Goal: Transaction & Acquisition: Purchase product/service

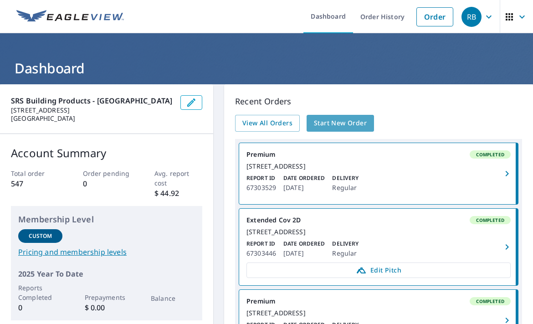
click at [341, 122] on span "Start New Order" at bounding box center [340, 123] width 53 height 11
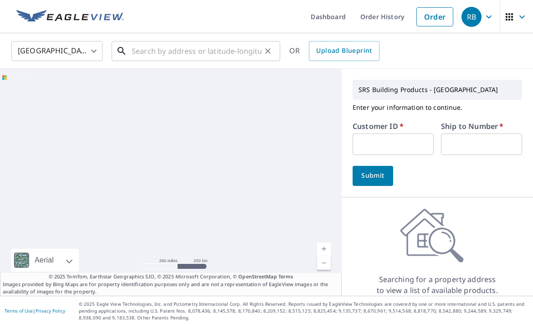
click at [138, 50] on input "text" at bounding box center [197, 51] width 130 height 26
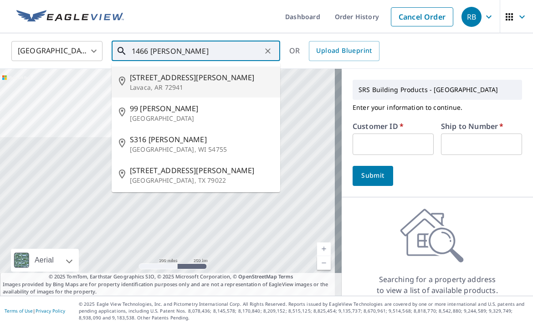
drag, startPoint x: 205, startPoint y: 53, endPoint x: 114, endPoint y: 67, distance: 92.2
click at [114, 61] on div "1466 [PERSON_NAME] ​ [STREET_ADDRESS][PERSON_NAME] [STREET_ADDRESS][PERSON_NAME…" at bounding box center [196, 51] width 169 height 20
type input "1466 [PERSON_NAME]"
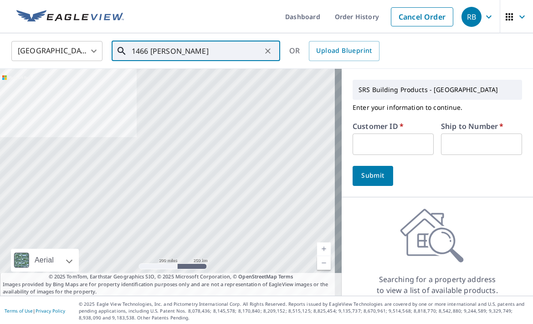
click at [266, 47] on icon "Clear" at bounding box center [267, 50] width 9 height 9
click at [176, 50] on input "text" at bounding box center [197, 51] width 130 height 26
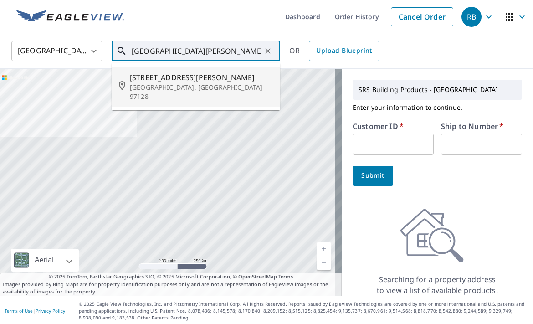
click at [147, 76] on span "[STREET_ADDRESS][PERSON_NAME]" at bounding box center [201, 77] width 143 height 11
type input "[STREET_ADDRESS][PERSON_NAME]"
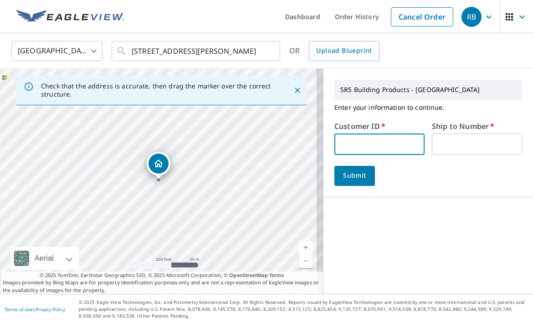
click at [356, 138] on input "text" at bounding box center [379, 143] width 90 height 21
type input "ste322"
click at [454, 139] on input "text" at bounding box center [477, 143] width 90 height 21
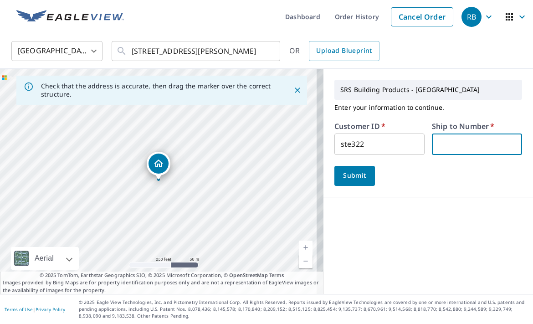
type input "1"
click at [343, 178] on span "Submit" at bounding box center [355, 175] width 26 height 11
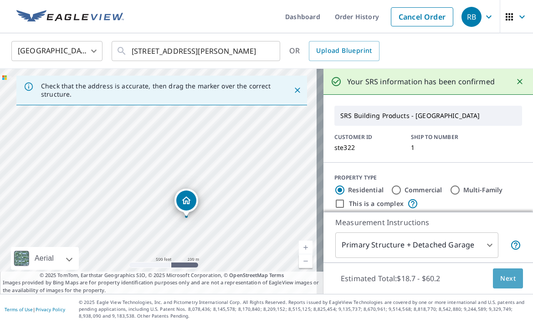
click at [500, 279] on span "Next" at bounding box center [507, 278] width 15 height 11
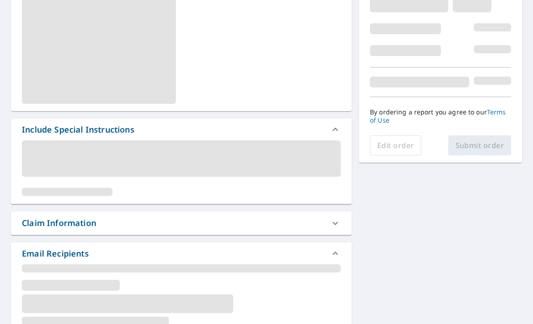
scroll to position [182, 0]
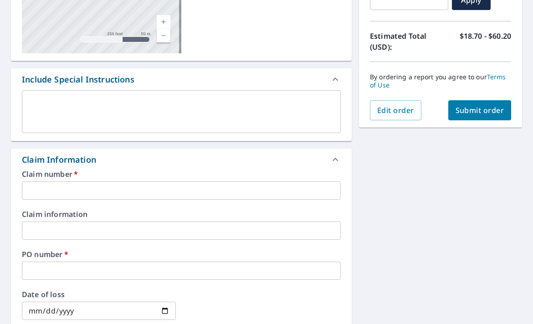
click at [72, 194] on input "text" at bounding box center [181, 190] width 319 height 18
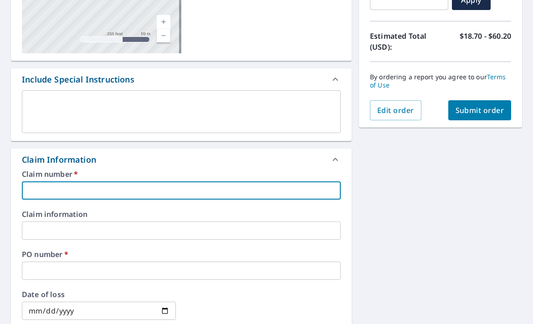
type input "[PERSON_NAME]"
checkbox input "true"
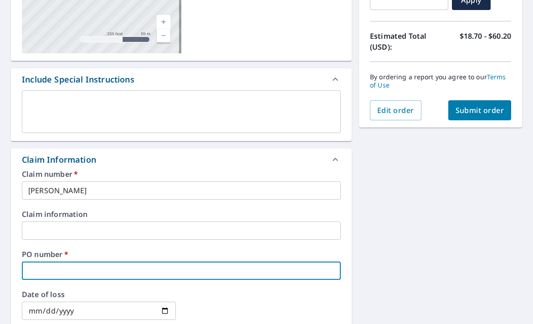
click at [44, 271] on input "text" at bounding box center [181, 270] width 319 height 18
paste input "1466 [PERSON_NAME]"
type input "1466 [PERSON_NAME]"
checkbox input "true"
drag, startPoint x: 109, startPoint y: 266, endPoint x: -33, endPoint y: 272, distance: 142.3
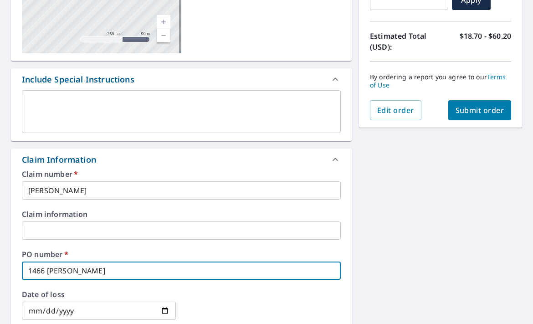
click at [0, 272] on html "RB RB Dashboard Order History Cancel Order RB Dashboard / Finalize Order Finali…" at bounding box center [266, 162] width 533 height 324
type input "9"
checkbox input "true"
type input "92"
checkbox input "true"
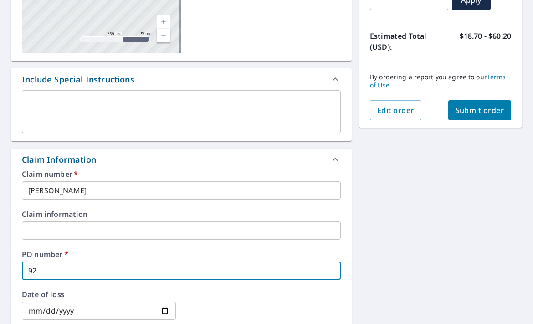
type input "926"
checkbox input "true"
type input "9261"
checkbox input "true"
type input "9261"
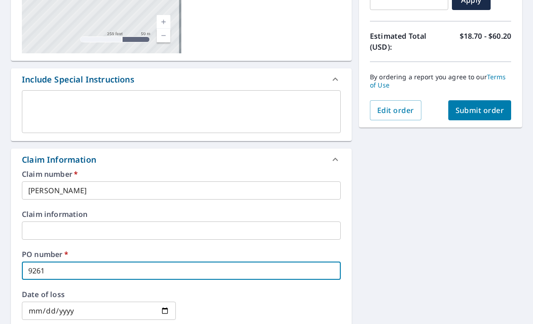
checkbox input "true"
type input "9261 S"
checkbox input "true"
type input "9261 SW"
checkbox input "true"
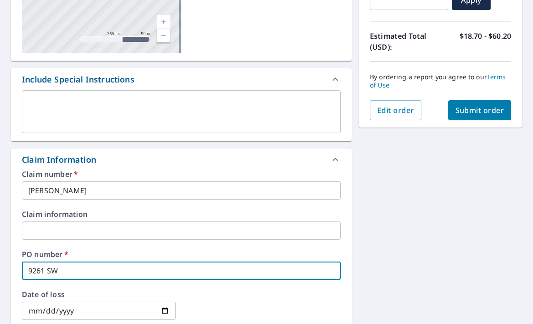
type input "9261 SW"
checkbox input "true"
type input "9261 SW D"
checkbox input "true"
type input "[STREET_ADDRESS]"
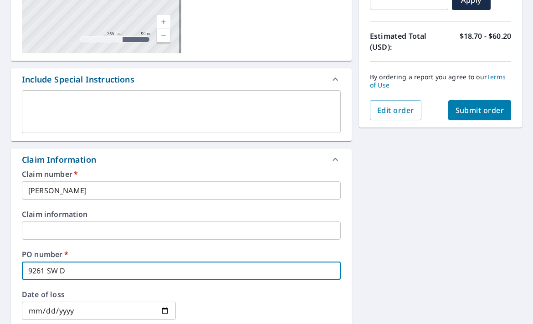
checkbox input "true"
type input "9261 SW DUR"
checkbox input "true"
type input "9261 [PERSON_NAME]"
checkbox input "true"
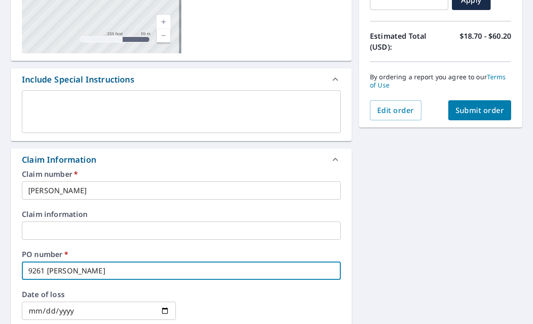
type input "9261 SW DUR"
checkbox input "true"
type input "9261 SW DURH"
checkbox input "true"
type input "9261 SW DURHA"
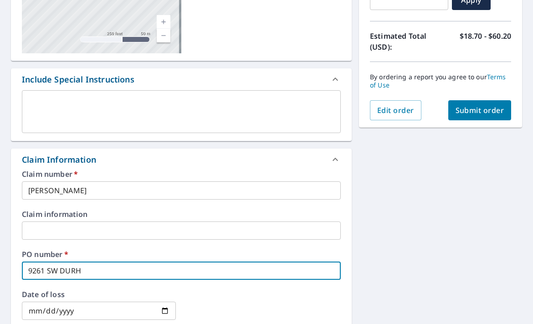
checkbox input "true"
type input "[GEOGRAPHIC_DATA][PERSON_NAME]"
checkbox input "true"
type input "[GEOGRAPHIC_DATA][PERSON_NAME]"
checkbox input "true"
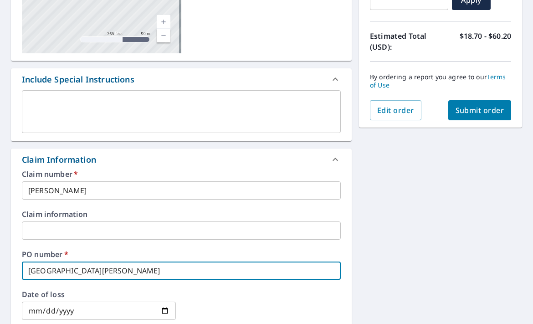
type input "[GEOGRAPHIC_DATA][PERSON_NAME]"
checkbox input "true"
type input "[STREET_ADDRESS][PERSON_NAME]"
checkbox input "true"
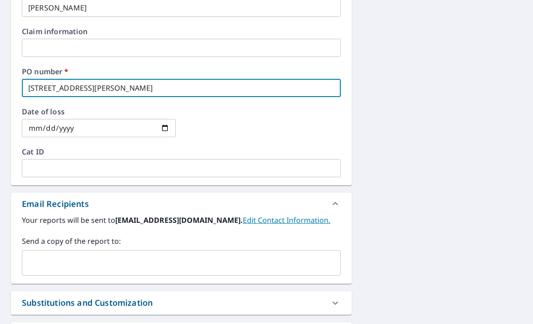
scroll to position [455, 0]
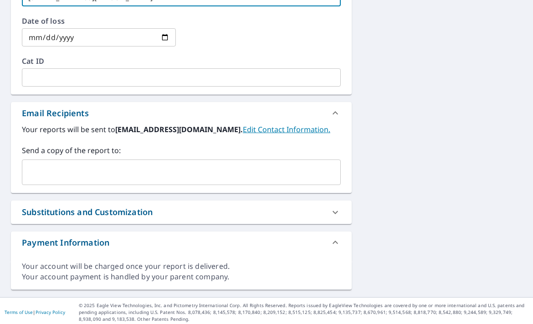
type input "[STREET_ADDRESS][PERSON_NAME]"
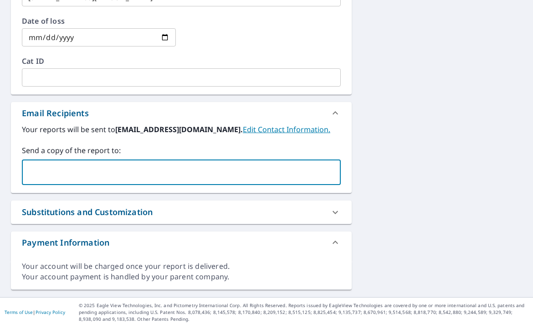
click at [45, 173] on input "text" at bounding box center [174, 171] width 297 height 17
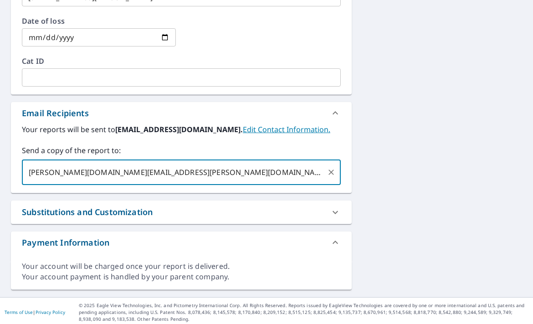
type input "[PERSON_NAME][DOMAIN_NAME][EMAIL_ADDRESS][PERSON_NAME][DOMAIN_NAME]"
checkbox input "true"
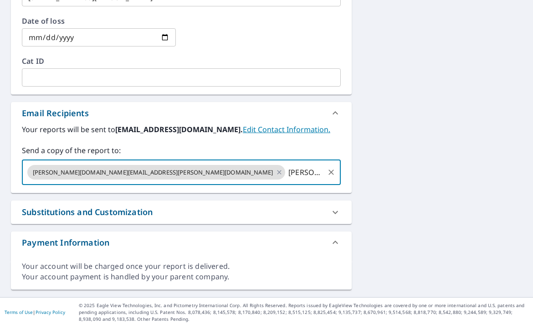
type input "[PERSON_NAME][EMAIL_ADDRESS][PERSON_NAME][DOMAIN_NAME]"
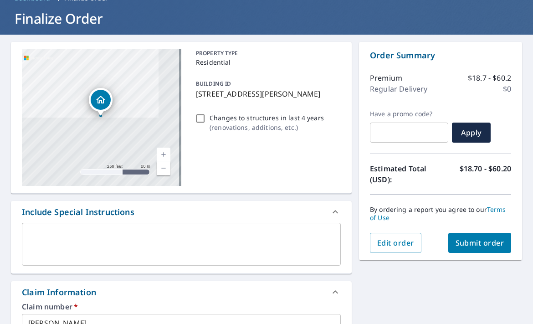
scroll to position [49, 0]
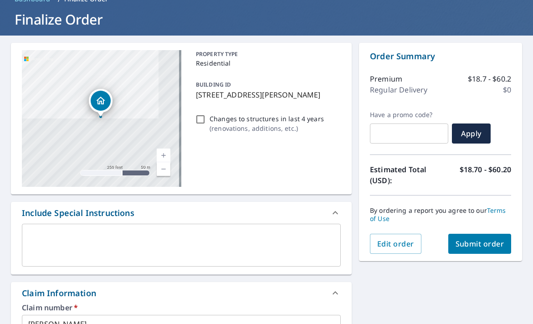
click at [470, 242] on span "Submit order" at bounding box center [479, 244] width 49 height 10
checkbox input "true"
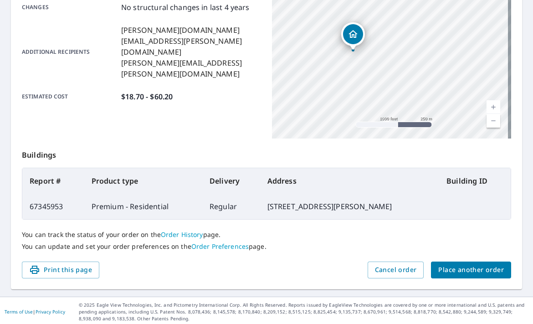
scroll to position [219, 0]
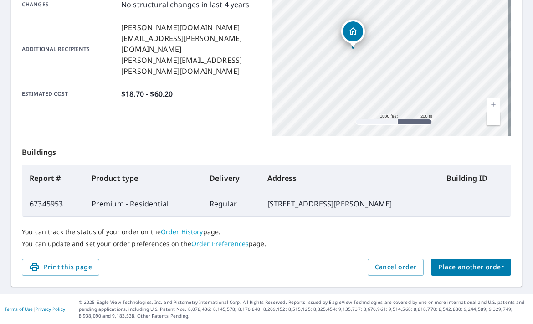
click at [460, 260] on button "Place another order" at bounding box center [471, 267] width 80 height 17
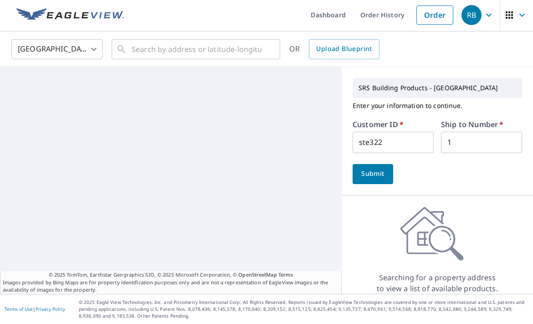
scroll to position [2, 0]
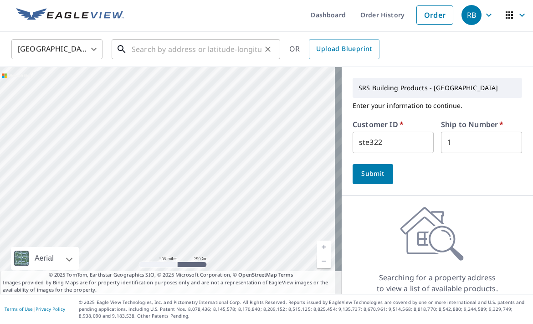
click at [163, 51] on input "text" at bounding box center [197, 49] width 130 height 26
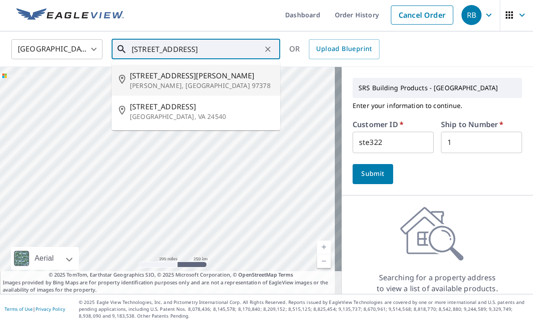
click at [162, 76] on span "[STREET_ADDRESS][PERSON_NAME]" at bounding box center [201, 75] width 143 height 11
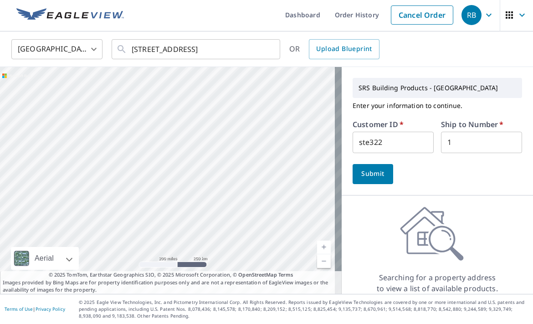
type input "[STREET_ADDRESS][PERSON_NAME][PERSON_NAME]"
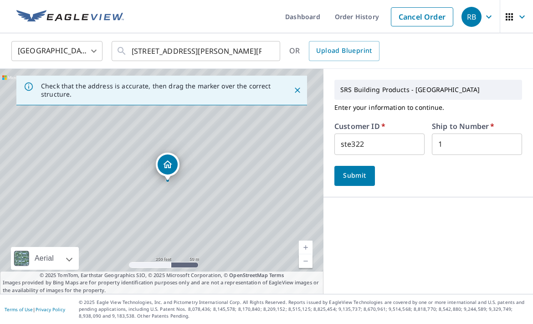
scroll to position [0, 0]
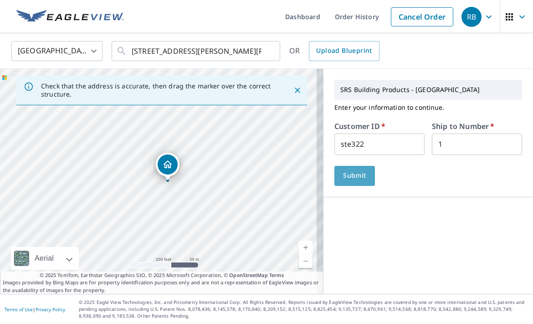
click at [346, 176] on span "Submit" at bounding box center [355, 175] width 26 height 11
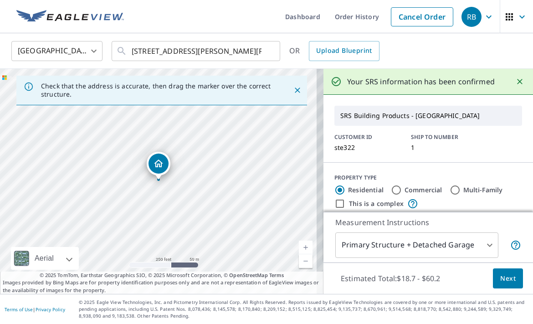
click at [500, 276] on span "Next" at bounding box center [507, 278] width 15 height 11
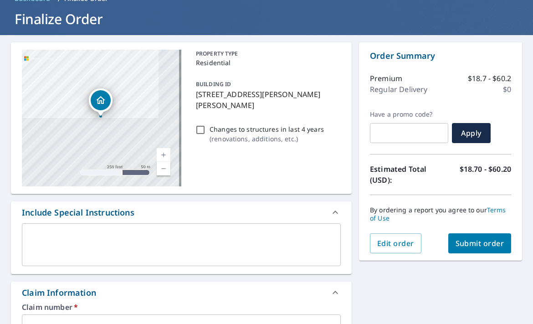
scroll to position [182, 0]
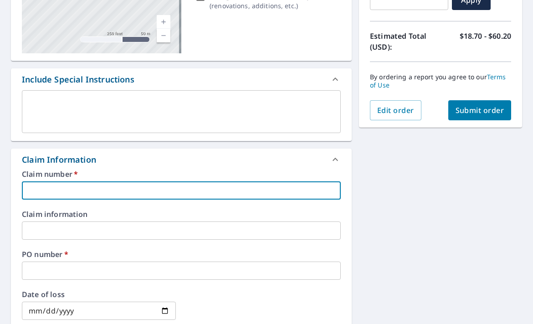
click at [71, 194] on input "text" at bounding box center [181, 190] width 319 height 18
type input "[PERSON_NAME]"
checkbox input "true"
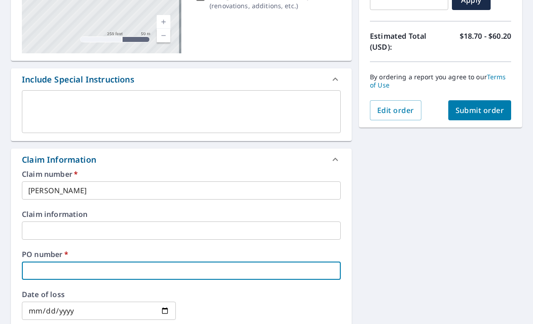
click at [58, 269] on input "text" at bounding box center [181, 270] width 319 height 18
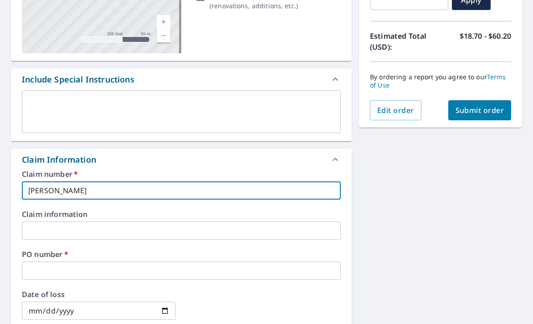
click at [29, 188] on input "[PERSON_NAME]" at bounding box center [181, 190] width 319 height 18
click at [41, 266] on input "text" at bounding box center [181, 270] width 319 height 18
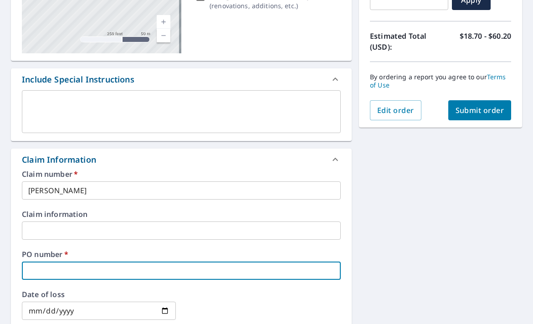
type input "1"
checkbox input "true"
type input "11"
checkbox input "true"
type input "119"
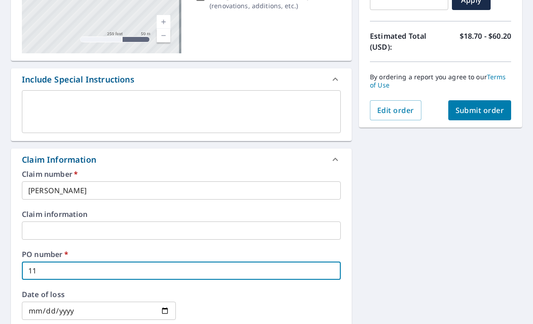
checkbox input "true"
type input "119"
checkbox input "true"
type input "119 n"
checkbox input "true"
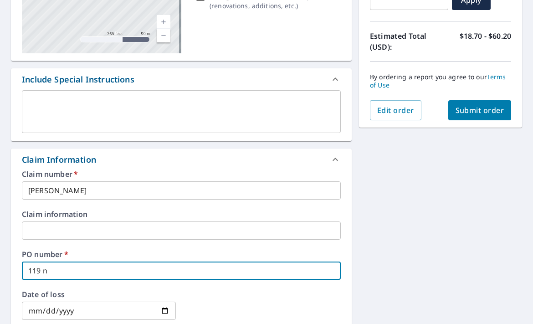
type input "119 nw"
checkbox input "true"
type input "119 nw"
checkbox input "true"
type input "119 nw b"
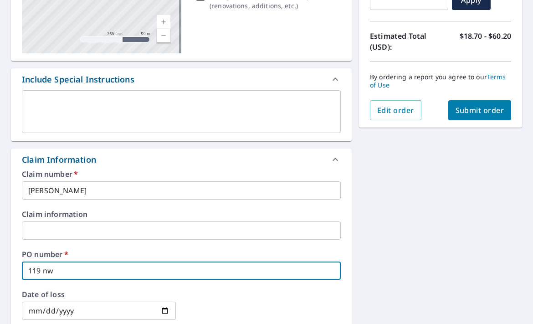
checkbox input "true"
type input "[STREET_ADDRESS]"
checkbox input "true"
type input "119 nw b"
checkbox input "true"
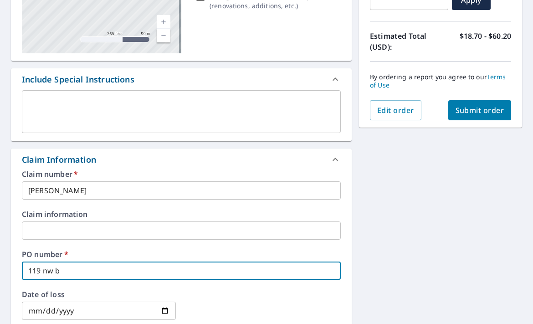
type input "119 nw"
checkbox input "true"
type input "119 nw"
checkbox input "true"
type input "119 n"
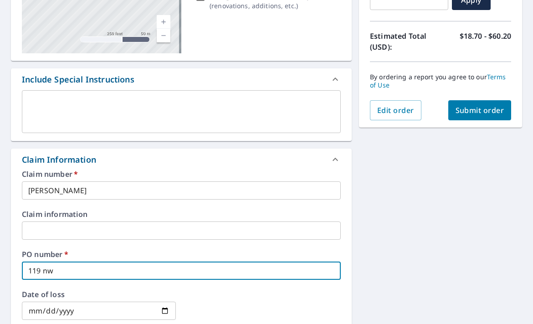
checkbox input "true"
type input "119"
checkbox input "true"
type input "119 B"
checkbox input "true"
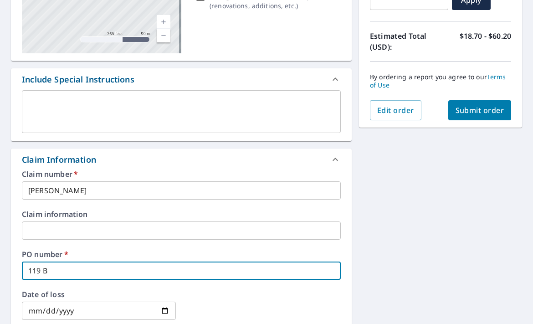
type input "119 BL"
checkbox input "true"
type input "119 BLA"
checkbox input "true"
type input "119 BLAI"
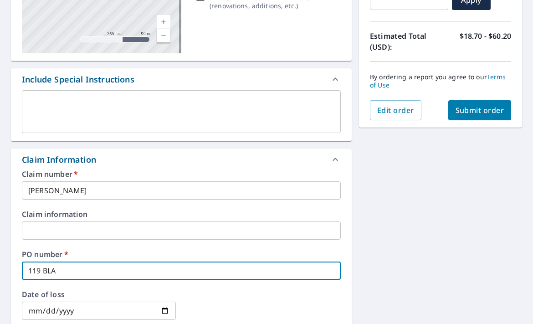
checkbox input "true"
type input "119 [PERSON_NAME]"
checkbox input "true"
type input "119 [PERSON_NAME]"
checkbox input "true"
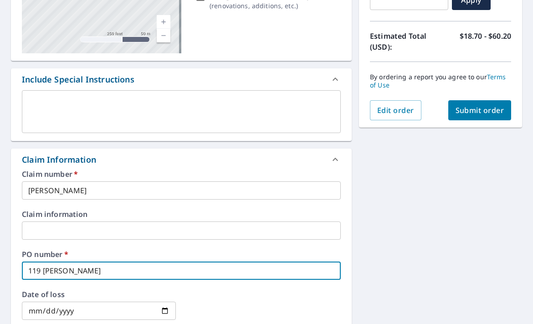
type input "119 [PERSON_NAME]"
checkbox input "true"
type input "[STREET_ADDRESS][PERSON_NAME]"
checkbox input "true"
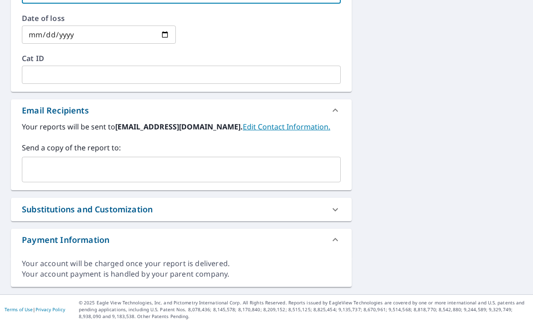
scroll to position [459, 0]
type input "[STREET_ADDRESS][PERSON_NAME]"
click at [139, 168] on input "text" at bounding box center [174, 168] width 297 height 17
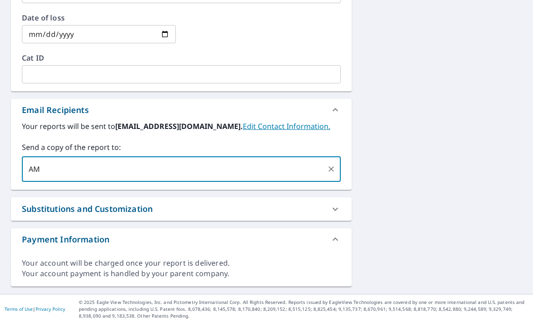
type input "A"
type input "[PERSON_NAME][DOMAIN_NAME][PERSON_NAME]@roofline"
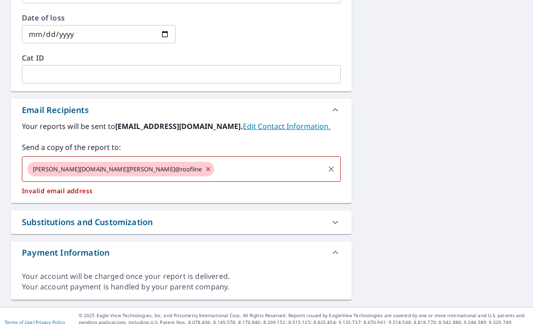
click at [204, 172] on icon at bounding box center [207, 169] width 7 height 10
checkbox input "true"
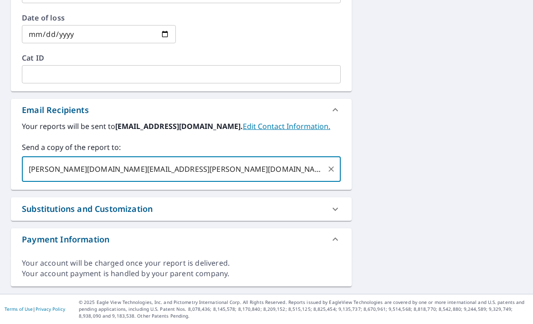
type input "[PERSON_NAME][DOMAIN_NAME][EMAIL_ADDRESS][PERSON_NAME][DOMAIN_NAME]"
checkbox input "true"
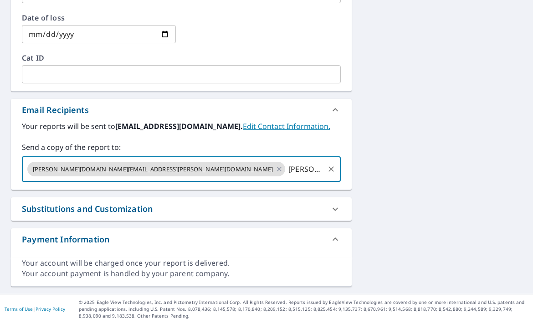
type input "[PERSON_NAME].[PERSON_NAME]@roofline"
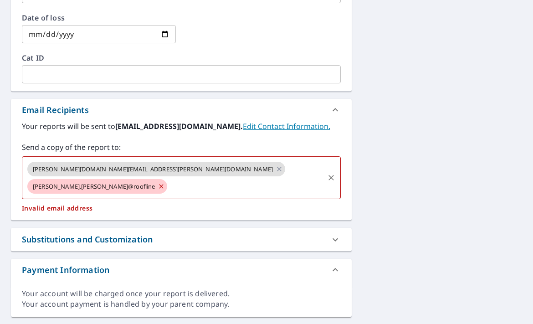
click at [160, 182] on span "[PERSON_NAME].[PERSON_NAME]@roofline" at bounding box center [93, 186] width 133 height 9
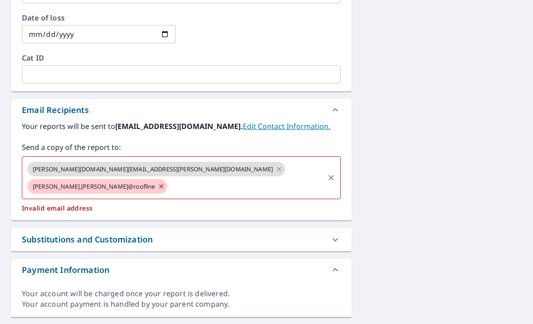
click at [165, 181] on icon at bounding box center [161, 186] width 7 height 10
checkbox input "true"
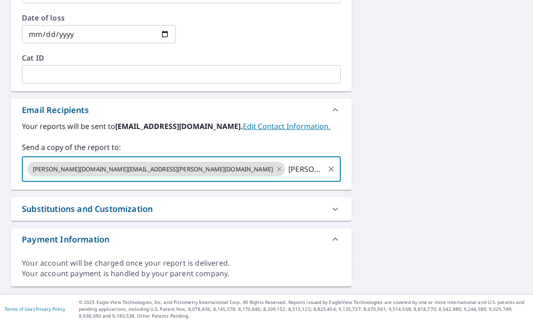
type input "[PERSON_NAME][EMAIL_ADDRESS][PERSON_NAME][DOMAIN_NAME]"
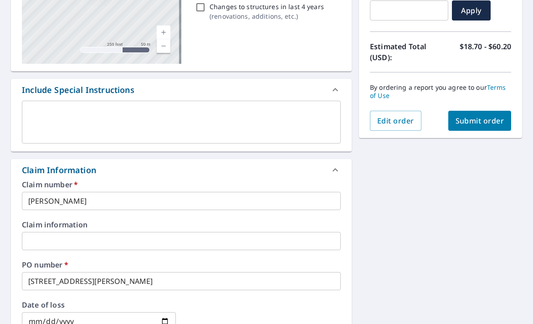
scroll to position [94, 0]
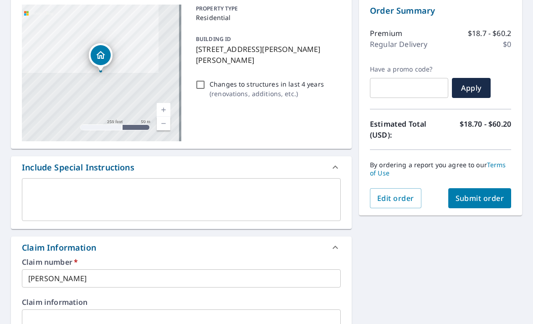
click at [475, 199] on span "Submit order" at bounding box center [479, 198] width 49 height 10
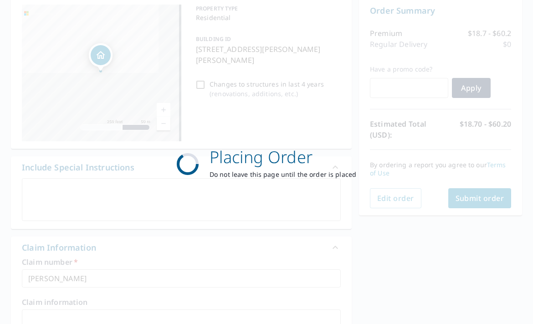
checkbox input "true"
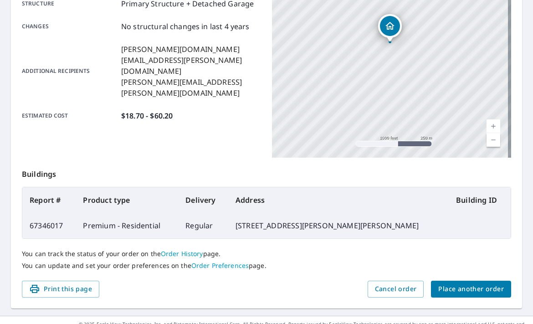
scroll to position [219, 0]
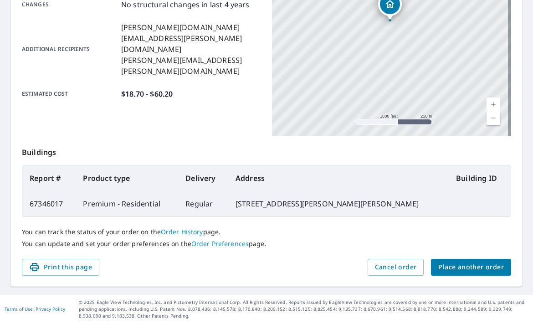
click at [450, 273] on button "Place another order" at bounding box center [471, 267] width 80 height 17
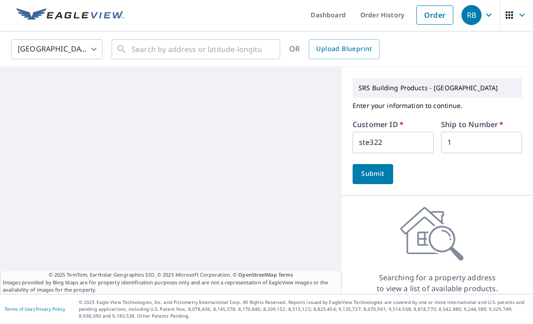
scroll to position [2, 0]
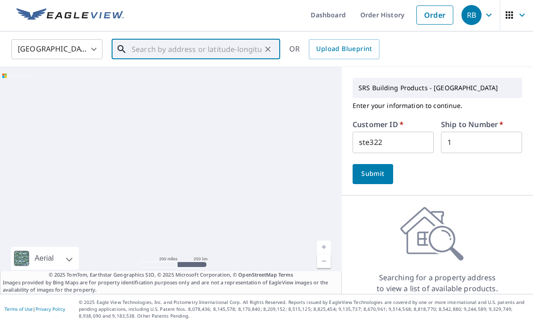
click at [154, 46] on input "text" at bounding box center [197, 49] width 130 height 26
paste input "[STREET_ADDRESS][PERSON_NAME]"
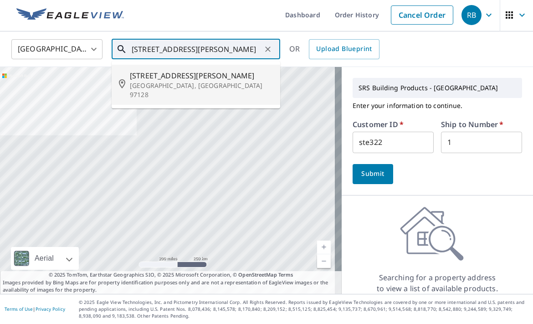
click at [174, 77] on span "[STREET_ADDRESS][PERSON_NAME]" at bounding box center [201, 75] width 143 height 11
type input "[STREET_ADDRESS][PERSON_NAME][PERSON_NAME]"
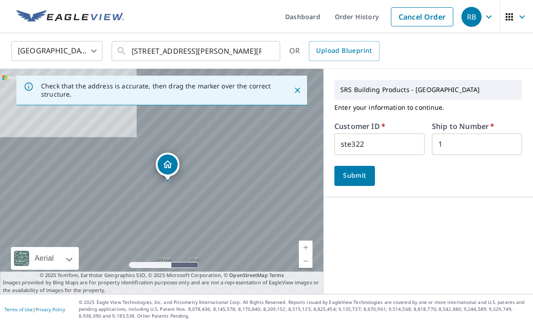
scroll to position [0, 0]
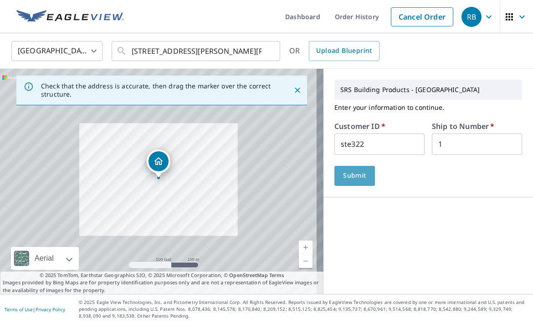
click at [345, 176] on span "Submit" at bounding box center [355, 175] width 26 height 11
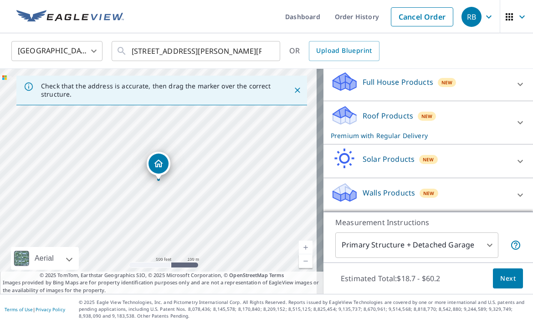
scroll to position [200, 0]
click at [506, 274] on span "Next" at bounding box center [507, 278] width 15 height 11
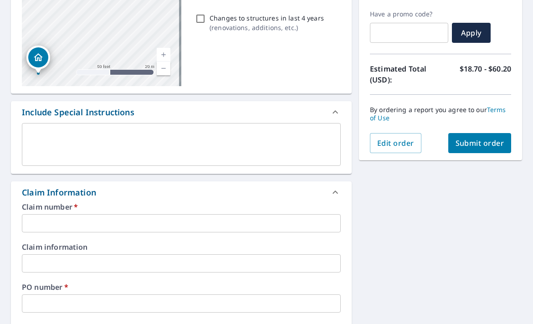
scroll to position [140, 0]
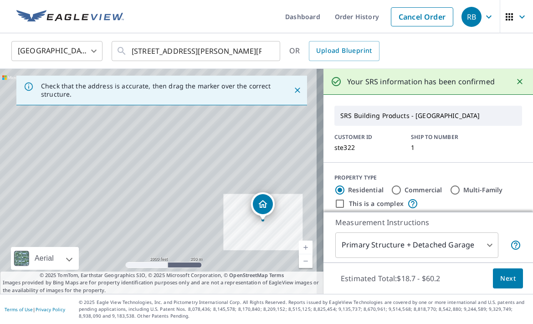
click at [508, 275] on span "Next" at bounding box center [507, 278] width 15 height 11
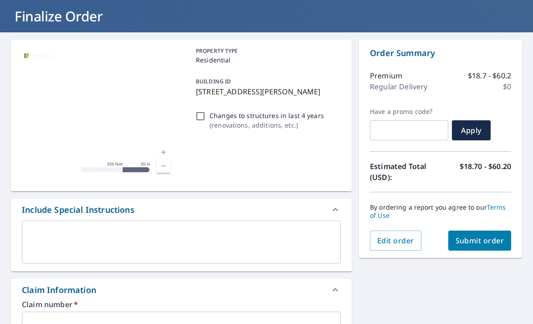
scroll to position [182, 0]
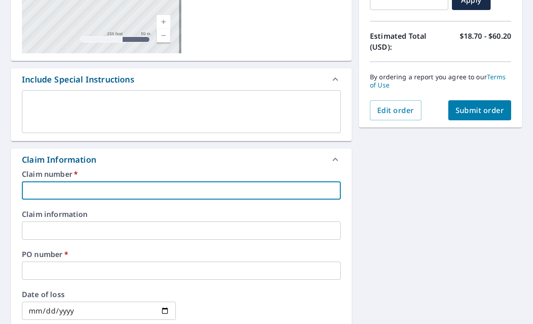
click at [87, 194] on input "text" at bounding box center [181, 190] width 319 height 18
type input "[PERSON_NAME]"
checkbox input "true"
click at [63, 272] on input "text" at bounding box center [181, 270] width 319 height 18
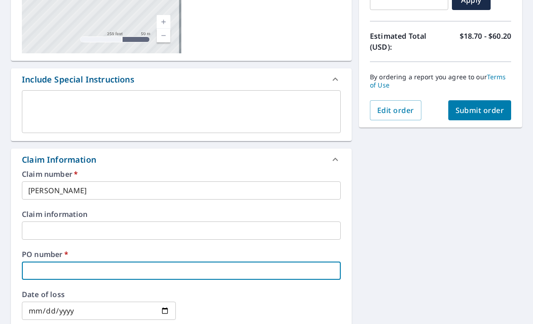
paste input "[STREET_ADDRESS][PERSON_NAME]"
type input "[STREET_ADDRESS][PERSON_NAME]"
checkbox input "true"
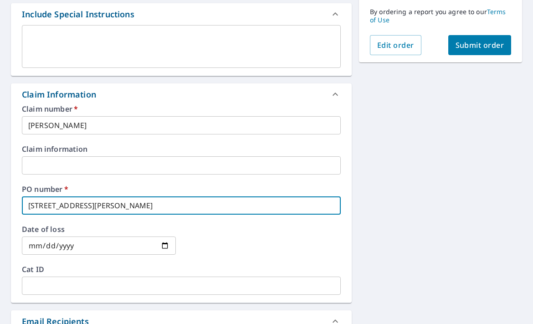
scroll to position [319, 0]
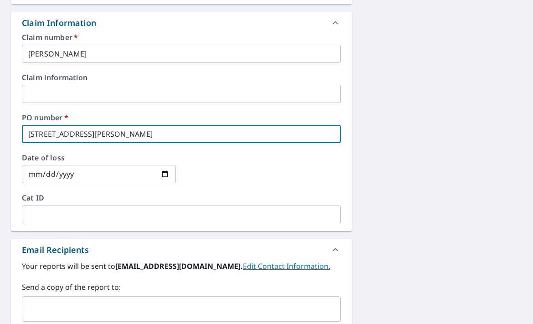
type input "[STREET_ADDRESS][PERSON_NAME]"
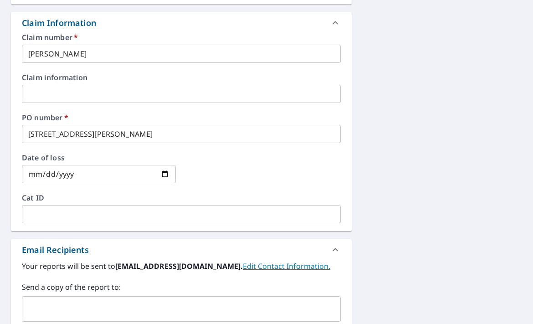
click at [129, 194] on label "Cat ID" at bounding box center [181, 197] width 319 height 7
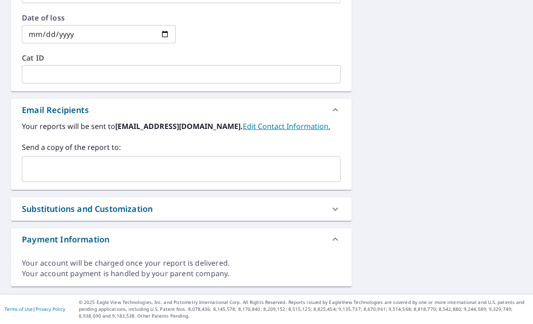
scroll to position [368, 0]
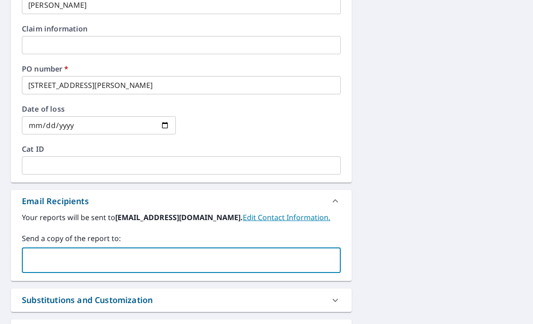
click at [83, 264] on input "text" at bounding box center [174, 259] width 297 height 17
type input "A"
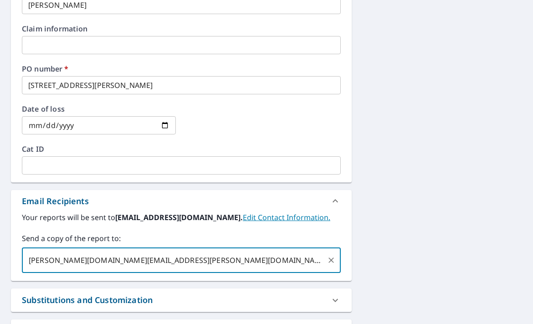
type input "[PERSON_NAME][DOMAIN_NAME][EMAIL_ADDRESS][PERSON_NAME][DOMAIN_NAME]"
checkbox input "true"
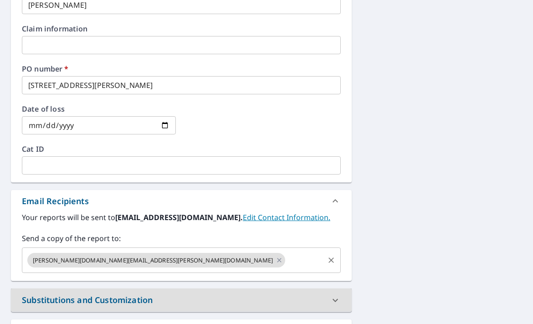
click at [286, 261] on input "text" at bounding box center [304, 259] width 36 height 17
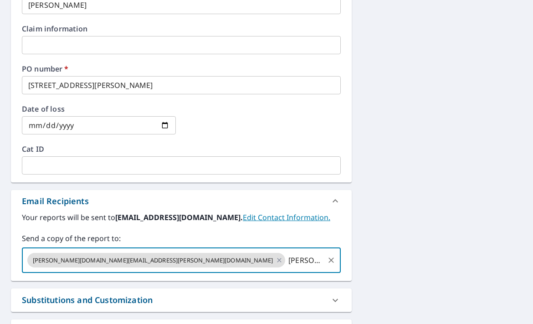
type input "[PERSON_NAME][EMAIL_ADDRESS][PERSON_NAME][DOMAIN_NAME]"
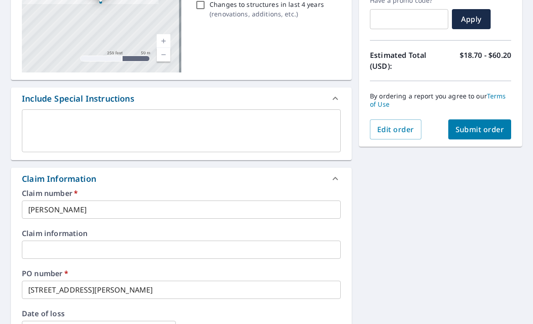
scroll to position [94, 0]
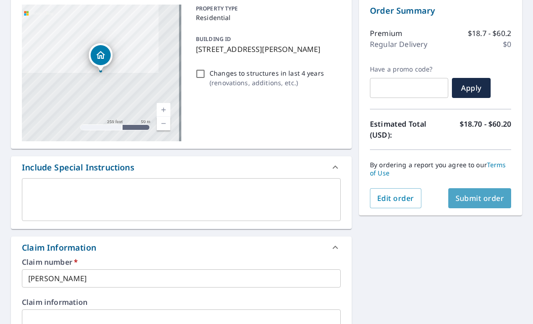
click at [479, 204] on button "Submit order" at bounding box center [479, 198] width 63 height 20
checkbox input "true"
